Goal: Task Accomplishment & Management: Manage account settings

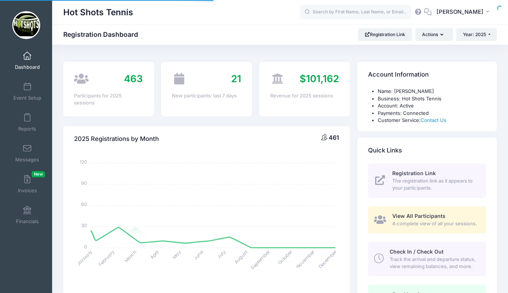
select select
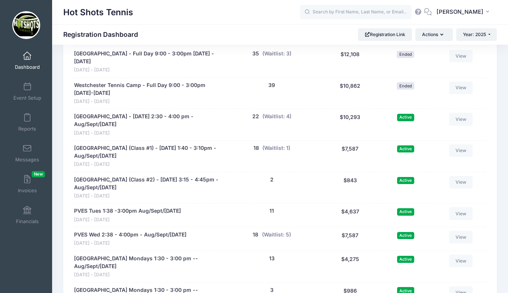
scroll to position [1449, 0]
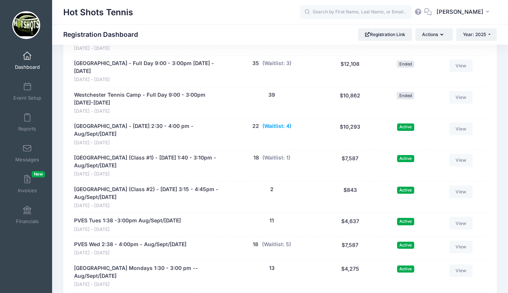
click at [280, 130] on button "(Waitlist: 4)" at bounding box center [276, 126] width 29 height 8
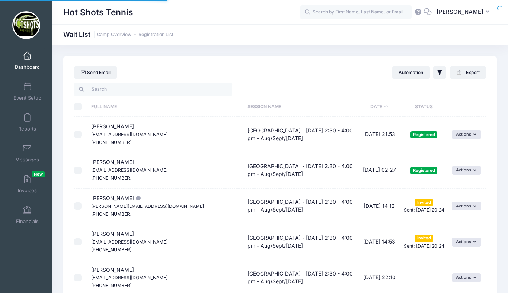
select select "50"
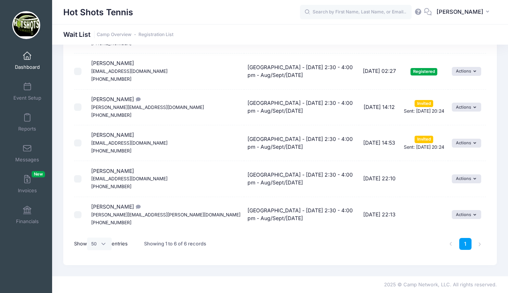
scroll to position [99, 0]
click at [458, 177] on button "Actions" at bounding box center [466, 178] width 29 height 9
click at [454, 194] on link "Invite" at bounding box center [459, 195] width 32 height 14
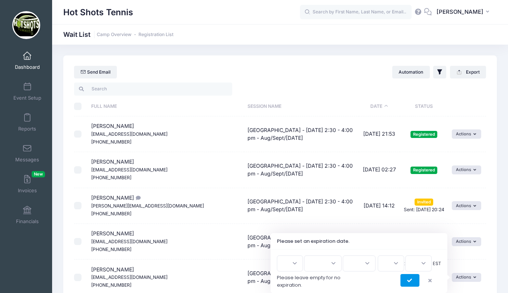
click at [407, 281] on icon "submit" at bounding box center [410, 281] width 6 height 0
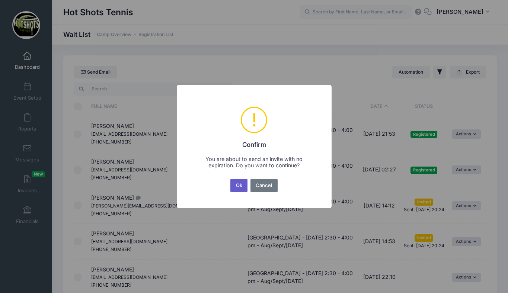
click at [237, 182] on button "Ok" at bounding box center [238, 185] width 17 height 13
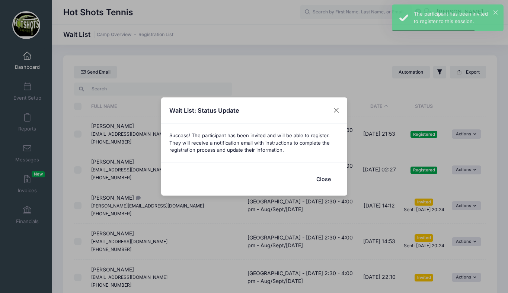
click at [327, 180] on button "Close" at bounding box center [324, 179] width 30 height 16
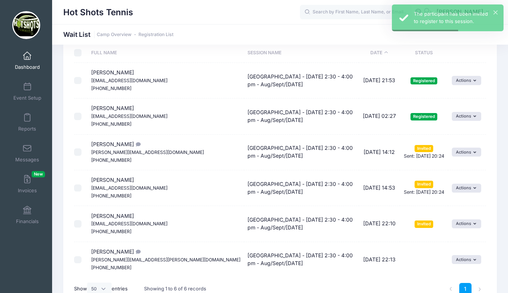
scroll to position [54, 0]
click at [459, 258] on button "Actions" at bounding box center [466, 259] width 29 height 9
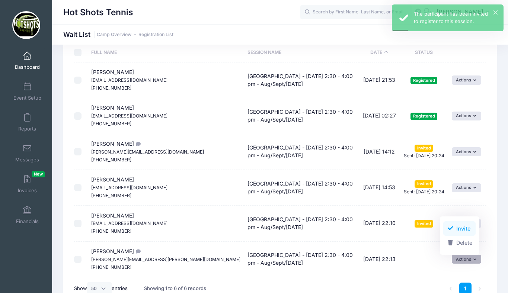
click at [462, 227] on link "Invite" at bounding box center [459, 228] width 32 height 14
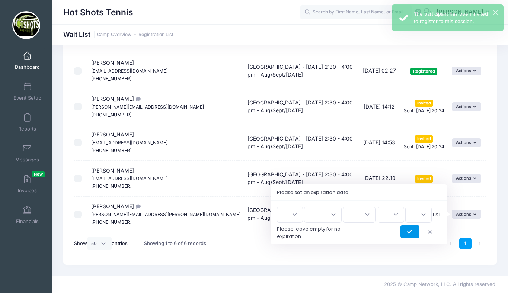
click at [407, 232] on icon "submit" at bounding box center [410, 232] width 6 height 0
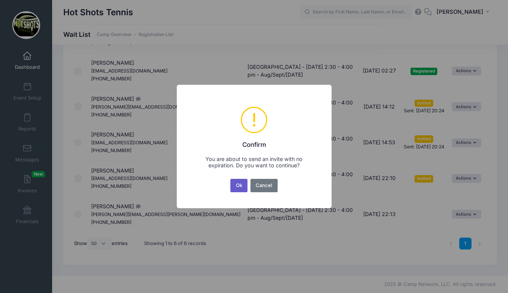
click at [239, 182] on button "Ok" at bounding box center [238, 185] width 17 height 13
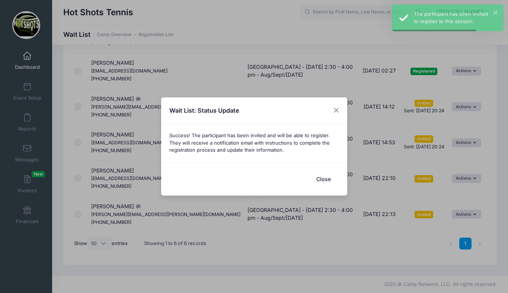
click at [317, 176] on button "Close" at bounding box center [324, 179] width 30 height 16
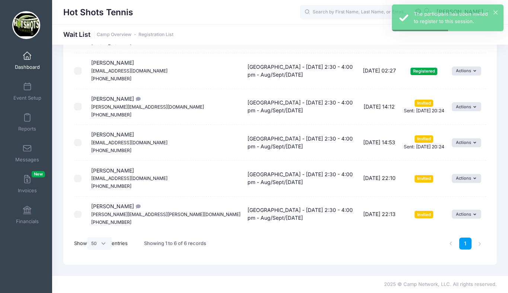
click at [27, 57] on span at bounding box center [27, 56] width 0 height 8
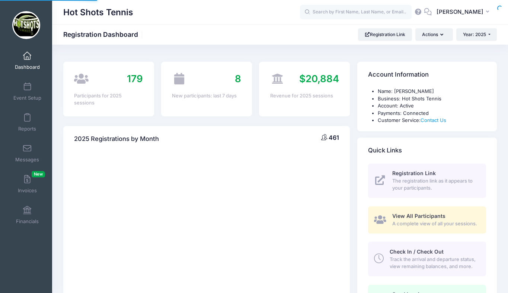
select select
